Goal: Obtain resource: Download file/media

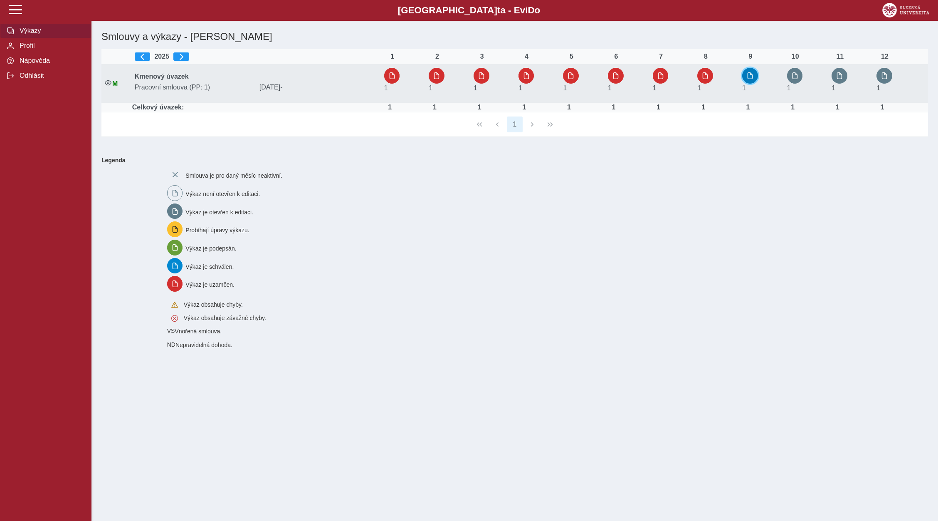
click at [748, 80] on button "button" at bounding box center [750, 76] width 16 height 16
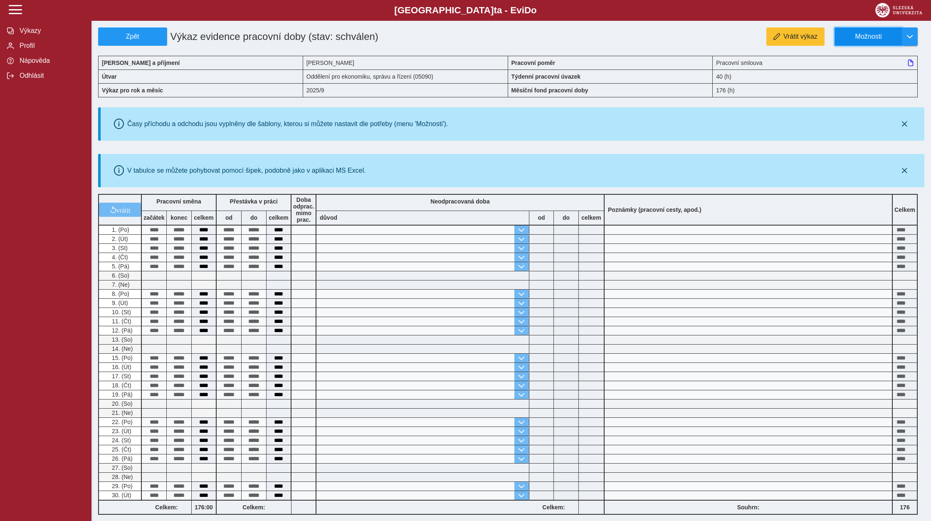
click at [871, 37] on span "Možnosti" at bounding box center [869, 36] width 54 height 7
click at [867, 73] on span "Stáhnout PDF" at bounding box center [872, 72] width 42 height 7
click at [26, 83] on button "Odhlásit" at bounding box center [45, 75] width 91 height 15
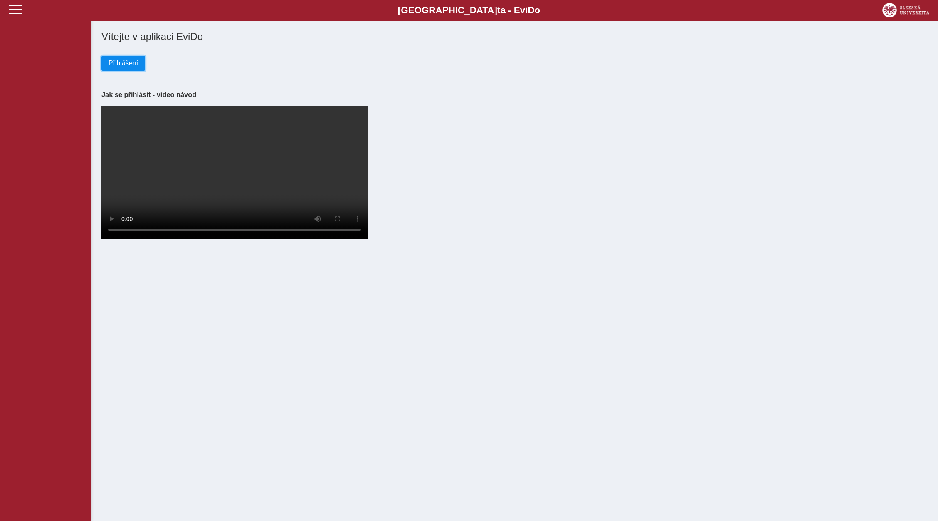
click at [131, 65] on span "Přihlášení" at bounding box center [124, 62] width 30 height 7
click at [114, 59] on button "Přihlášení" at bounding box center [123, 63] width 44 height 15
